Goal: Information Seeking & Learning: Learn about a topic

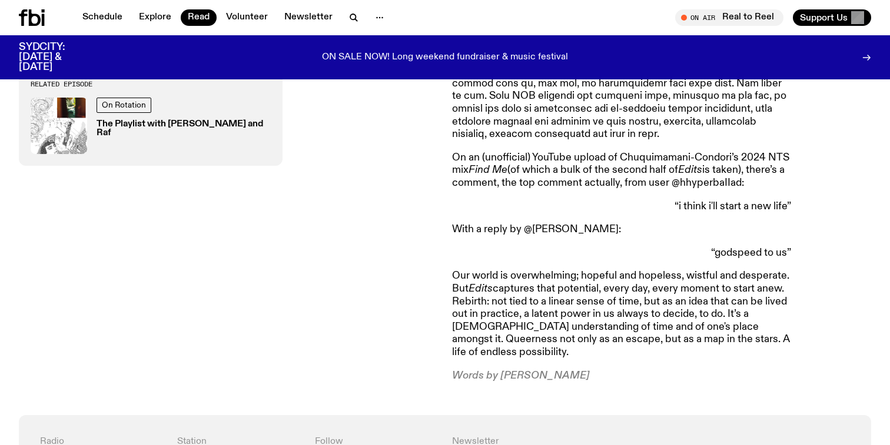
scroll to position [1283, 0]
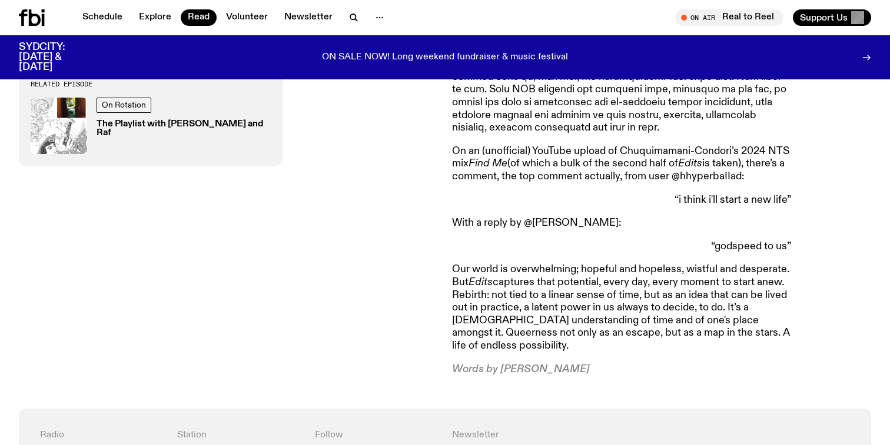
drag, startPoint x: 569, startPoint y: 345, endPoint x: 448, endPoint y: 343, distance: 120.6
copy p "Words by Lindsay Riley"
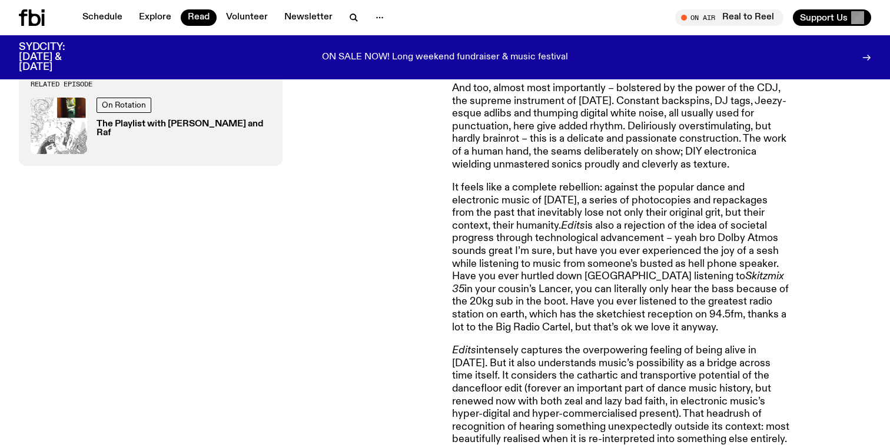
scroll to position [707, 0]
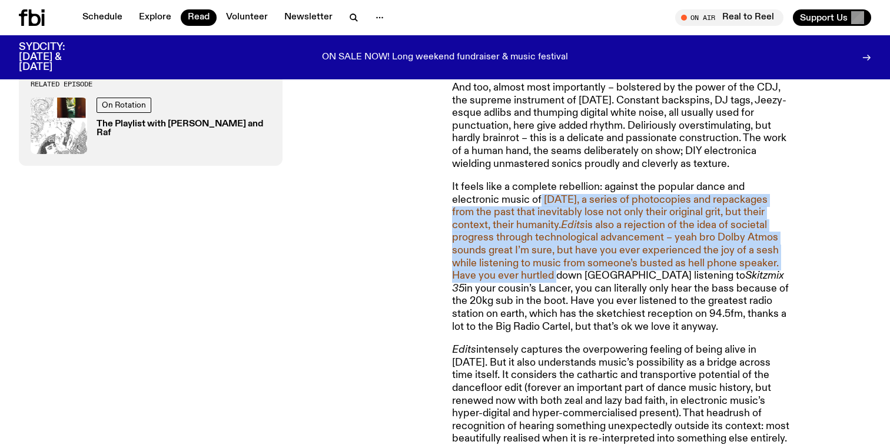
drag, startPoint x: 540, startPoint y: 198, endPoint x: 528, endPoint y: 275, distance: 77.5
click at [528, 275] on p "It feels like a complete rebellion: against the popular dance and electronic mu…" at bounding box center [621, 257] width 339 height 152
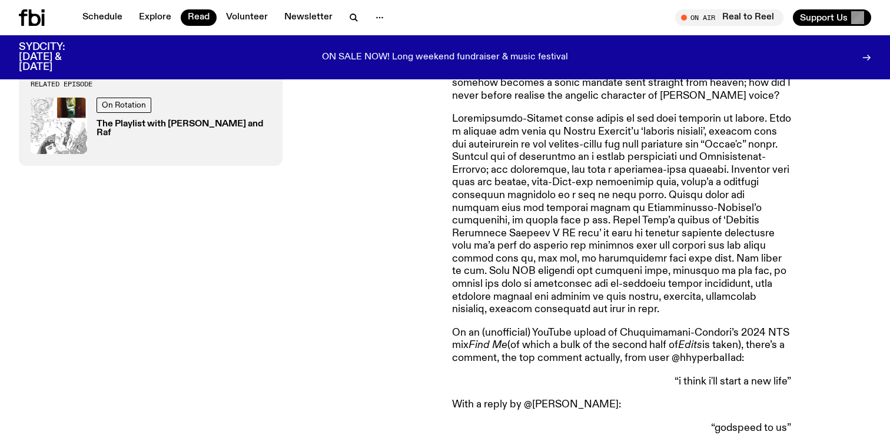
scroll to position [1072, 0]
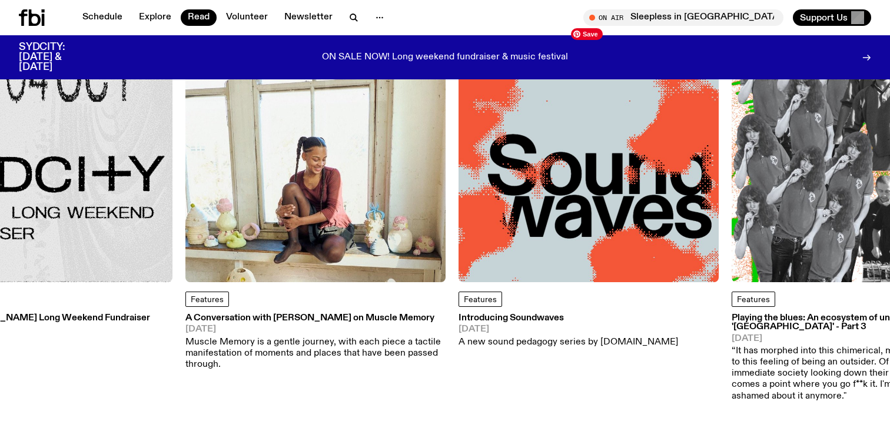
scroll to position [115, 0]
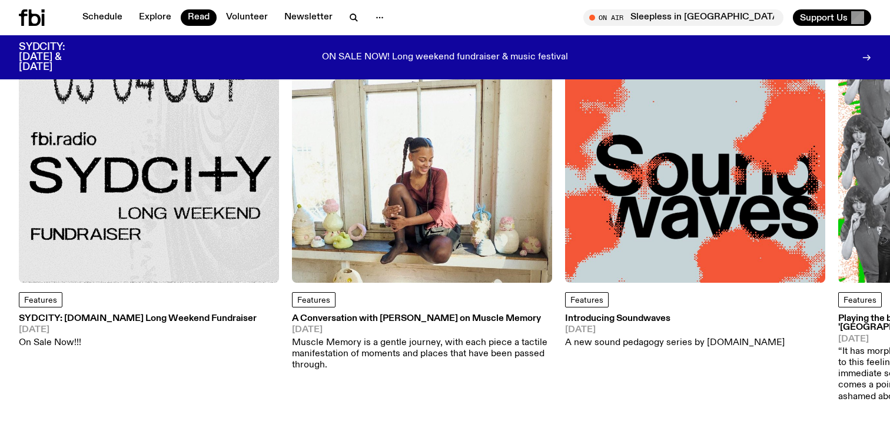
click at [866, 58] on icon at bounding box center [866, 58] width 7 height 0
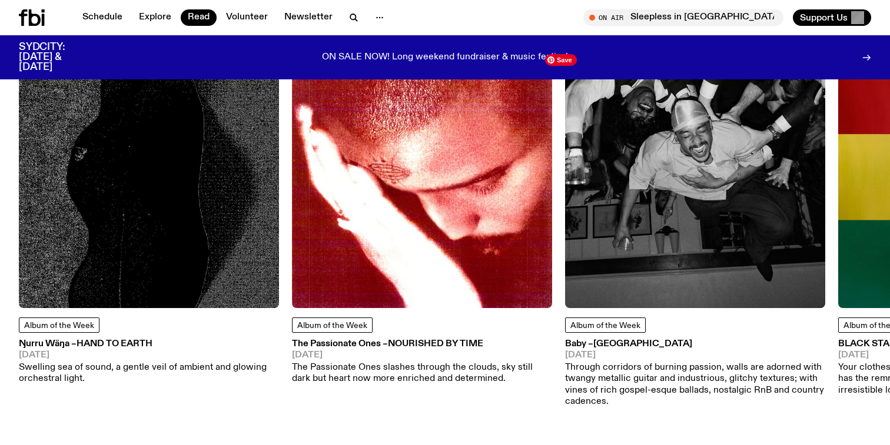
scroll to position [570, 0]
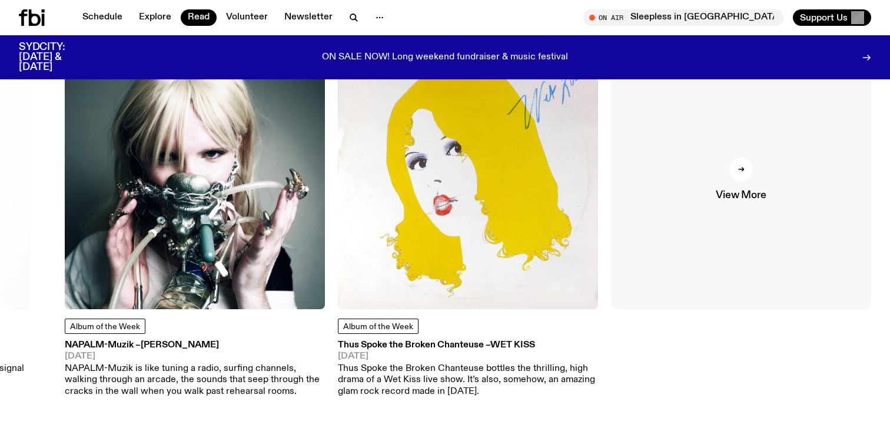
click at [724, 169] on link "View More" at bounding box center [741, 179] width 260 height 260
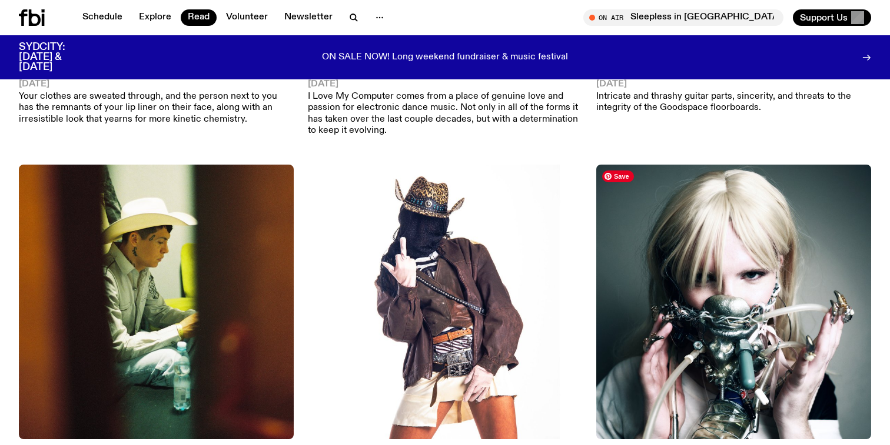
scroll to position [894, 0]
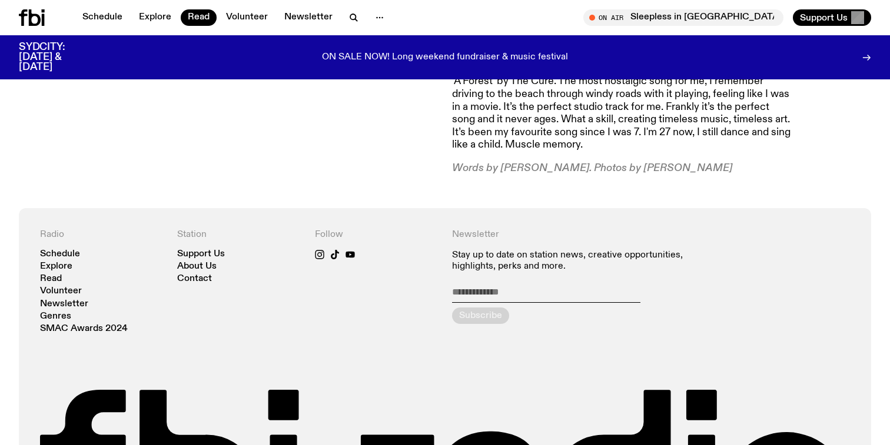
scroll to position [3143, 0]
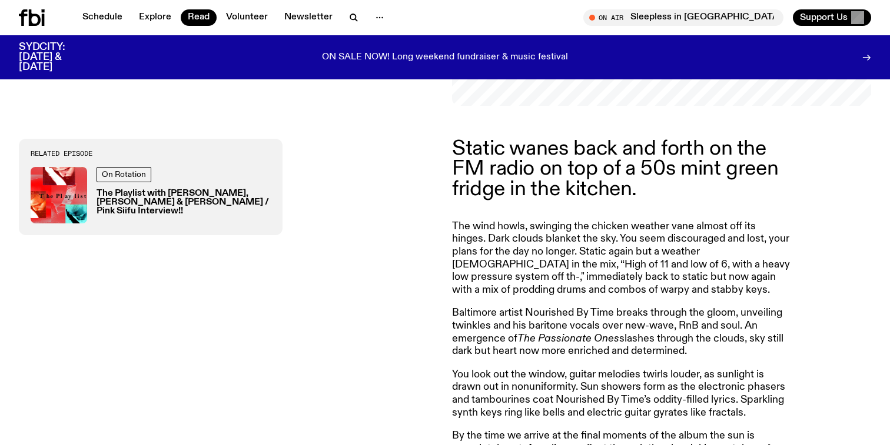
scroll to position [370, 0]
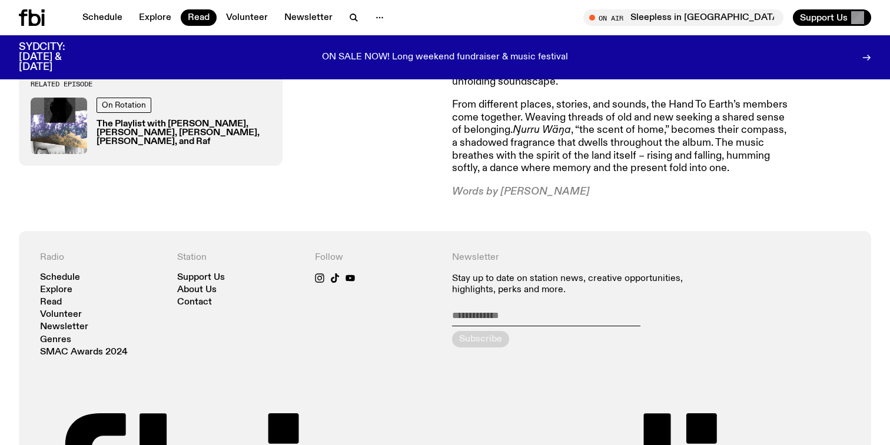
scroll to position [647, 0]
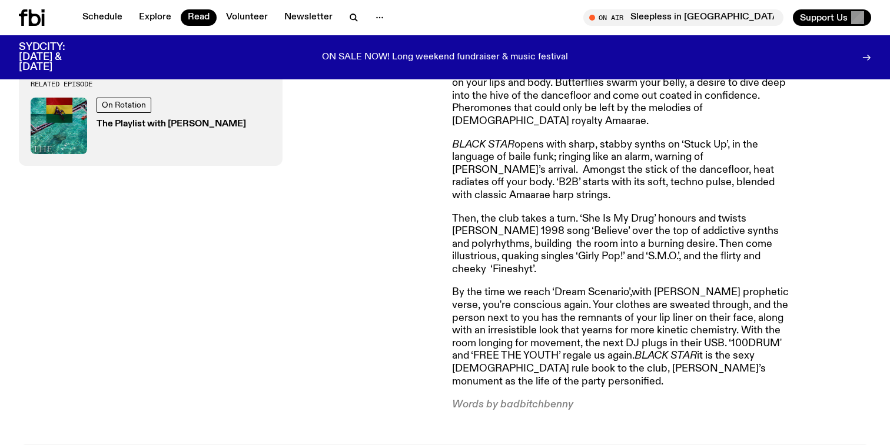
scroll to position [556, 0]
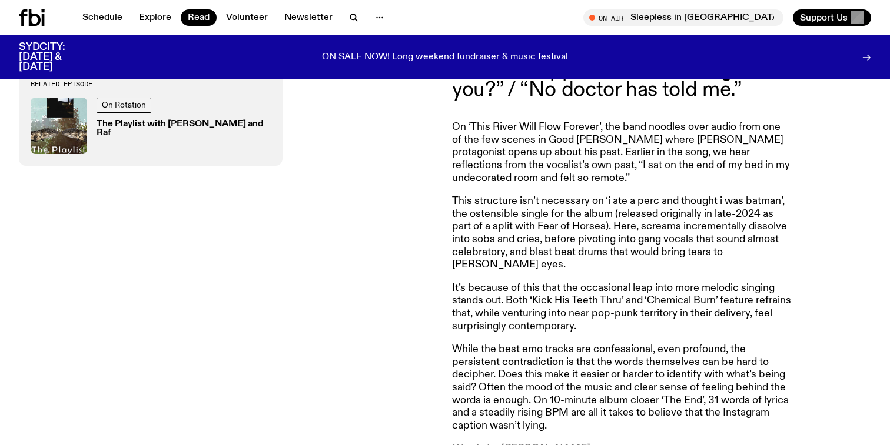
scroll to position [1083, 0]
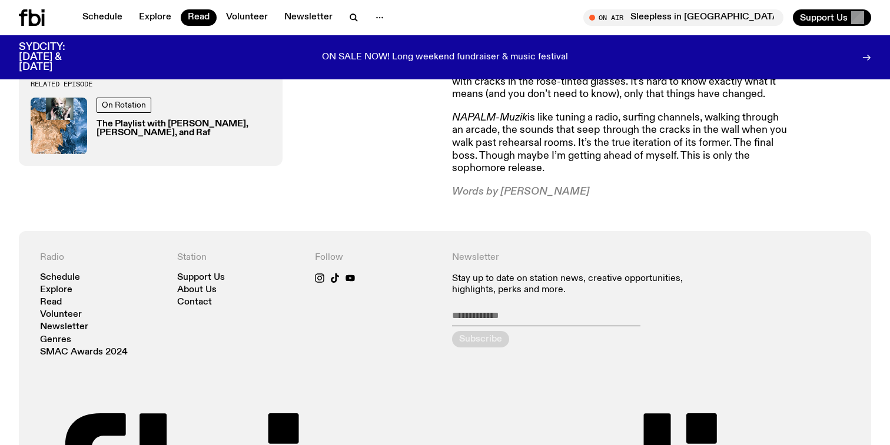
scroll to position [1036, 0]
